Goal: Transaction & Acquisition: Purchase product/service

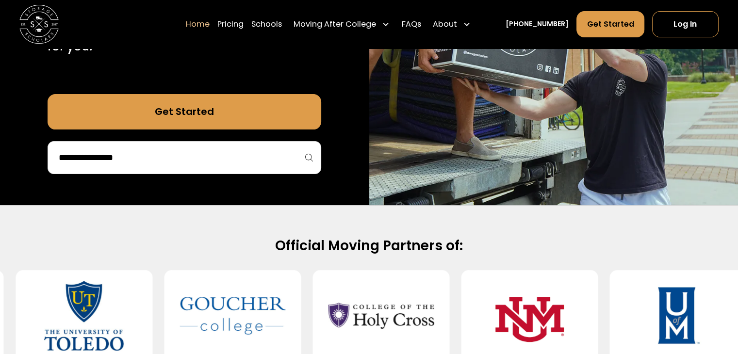
scroll to position [248, 0]
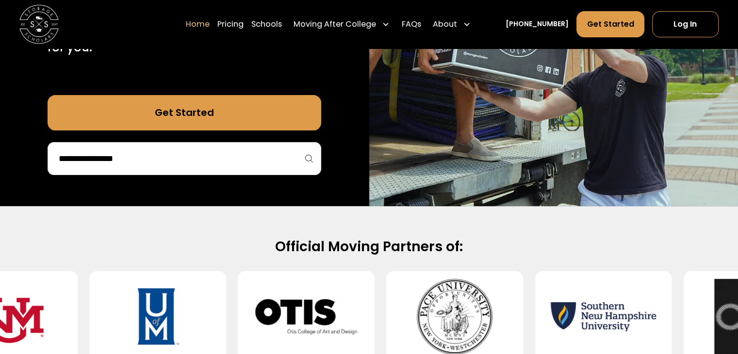
click at [258, 160] on input "search" at bounding box center [184, 158] width 253 height 16
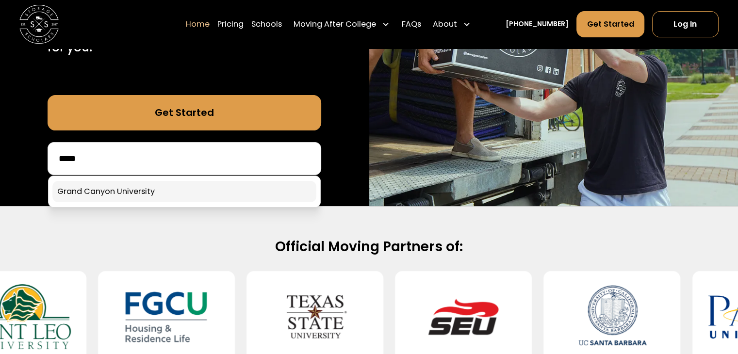
type input "*****"
click at [175, 194] on link at bounding box center [184, 191] width 264 height 21
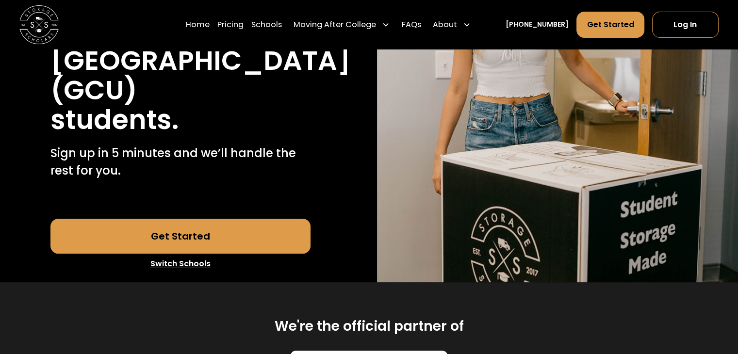
scroll to position [233, 0]
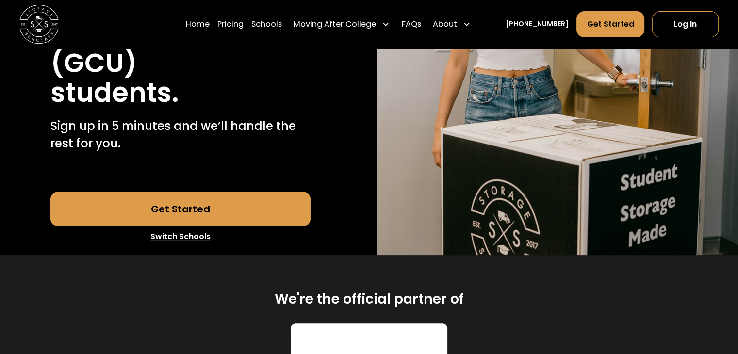
click at [191, 208] on link "Get Started" at bounding box center [180, 209] width 260 height 35
